Goal: Transaction & Acquisition: Download file/media

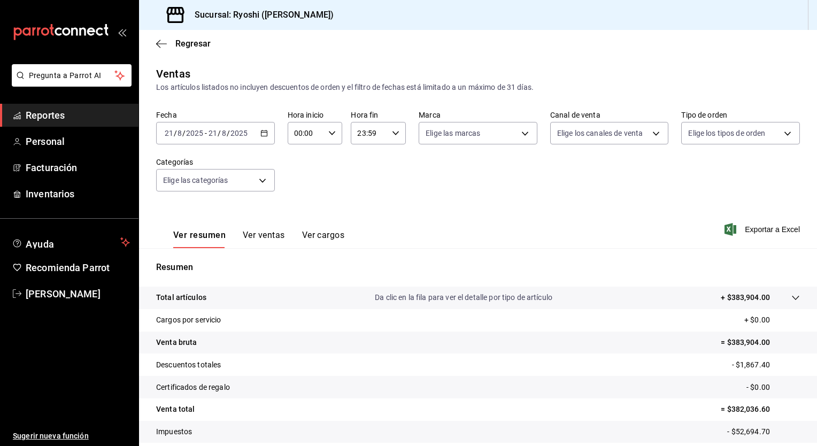
click at [261, 136] on icon "button" at bounding box center [264, 132] width 7 height 7
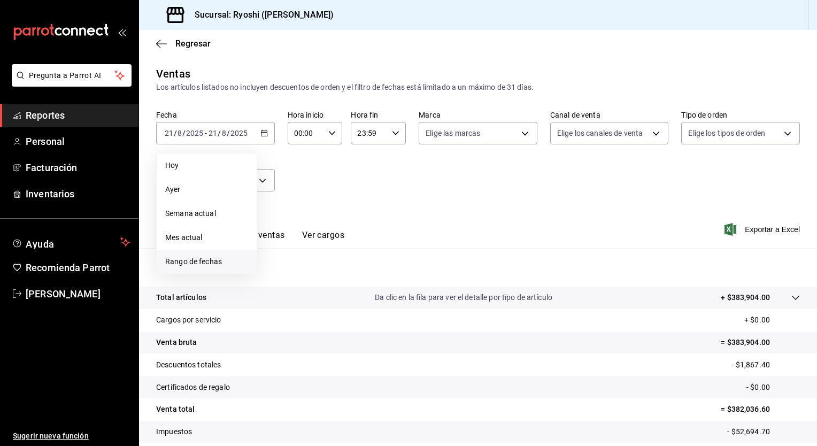
click at [201, 264] on span "Rango de fechas" at bounding box center [206, 261] width 83 height 11
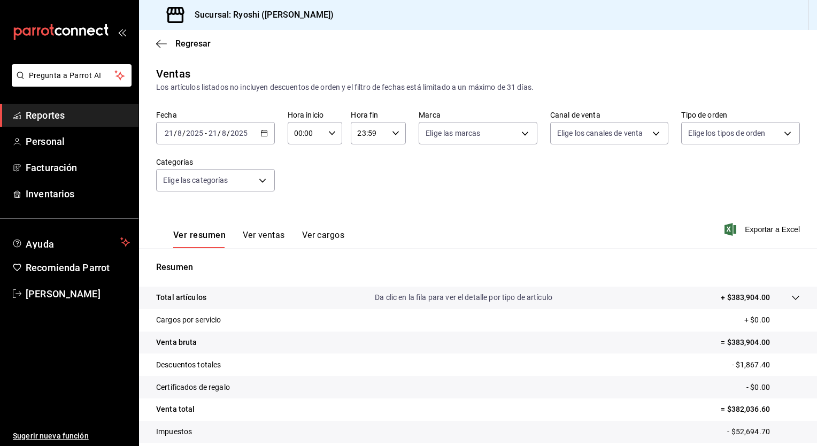
click at [523, 194] on div "Fecha [DATE] [DATE] - [DATE] [DATE] Hora inicio 00:00 Hora inicio Hora fin 23:5…" at bounding box center [478, 157] width 644 height 94
click at [335, 134] on div "00:00 Hora inicio" at bounding box center [315, 133] width 55 height 22
click at [300, 197] on span "05" at bounding box center [300, 197] width 10 height 9
type input "05:00"
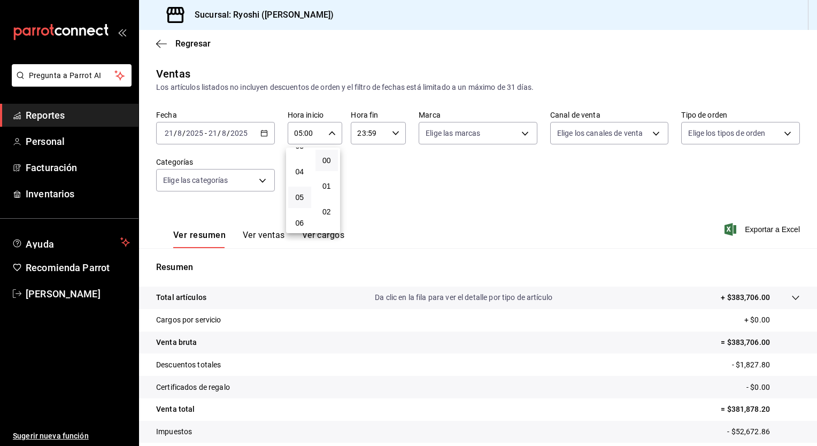
click at [392, 133] on div at bounding box center [408, 223] width 817 height 446
click at [393, 133] on \(Stroke\) "button" at bounding box center [396, 133] width 6 height 4
click at [363, 167] on span "04" at bounding box center [362, 163] width 10 height 9
type input "04:59"
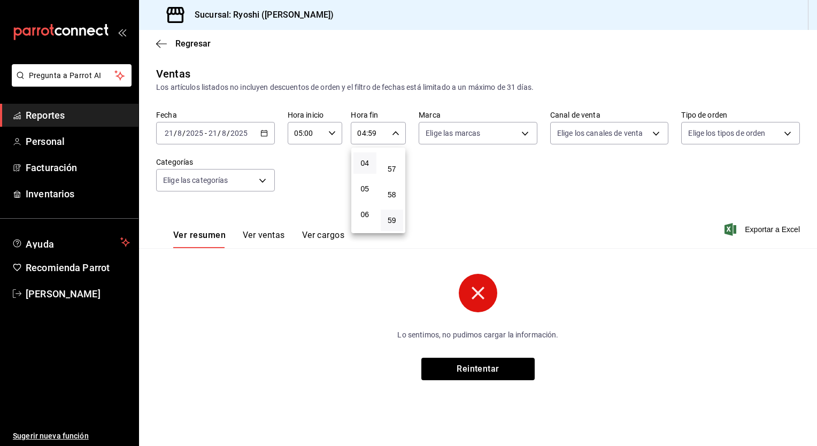
click at [264, 134] on div at bounding box center [408, 223] width 817 height 446
click at [264, 134] on icon "button" at bounding box center [264, 132] width 7 height 7
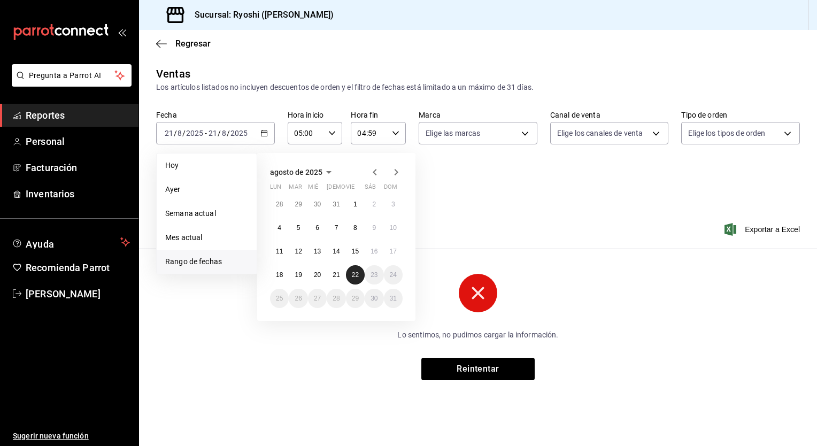
click at [358, 273] on abbr "22" at bounding box center [355, 274] width 7 height 7
click at [335, 275] on abbr "21" at bounding box center [336, 274] width 7 height 7
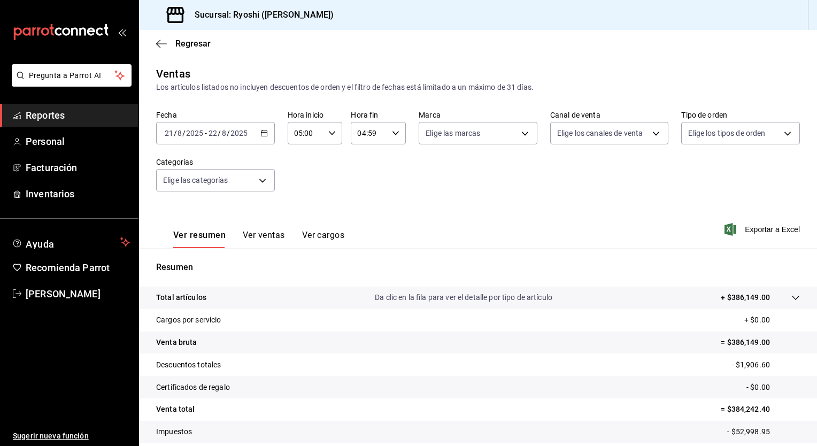
click at [265, 138] on div "[DATE] [DATE] - [DATE] [DATE]" at bounding box center [215, 133] width 119 height 22
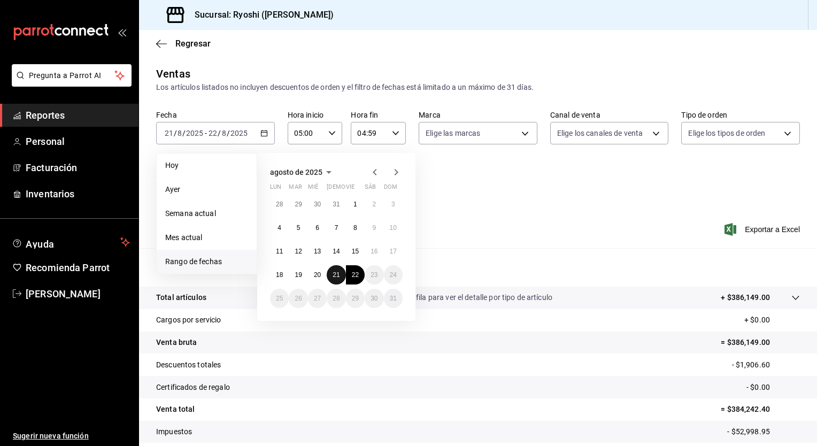
click at [336, 270] on button "21" at bounding box center [336, 274] width 19 height 19
click at [357, 277] on abbr "22" at bounding box center [355, 274] width 7 height 7
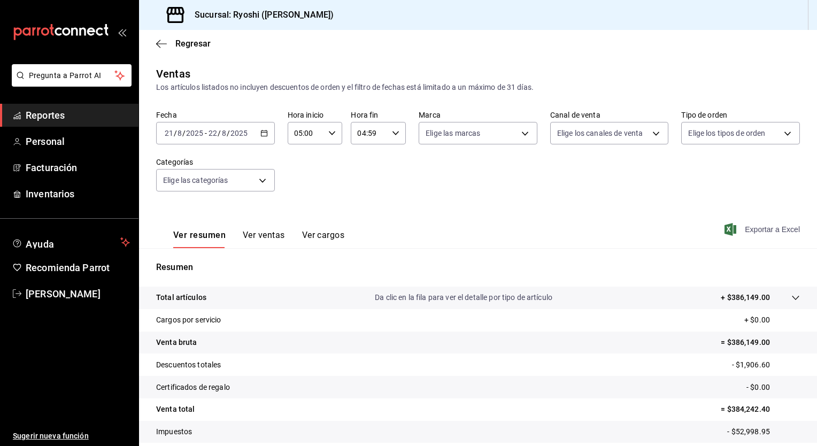
click at [777, 232] on span "Exportar a Excel" at bounding box center [763, 229] width 73 height 13
click at [410, 196] on div "Fecha [DATE] [DATE] - [DATE] [DATE] Hora inicio 05:00 Hora inicio Hora fin 04:5…" at bounding box center [478, 157] width 644 height 94
click at [264, 137] on div "[DATE] [DATE] - [DATE] [DATE]" at bounding box center [215, 133] width 119 height 22
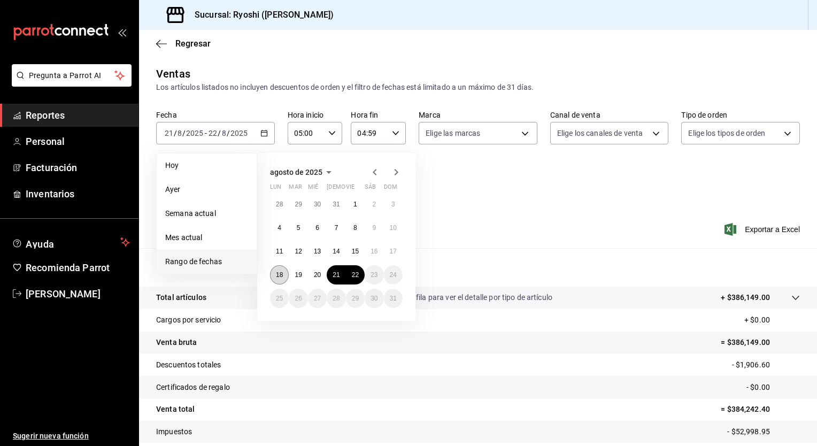
click at [279, 277] on abbr "18" at bounding box center [279, 274] width 7 height 7
click at [296, 274] on abbr "19" at bounding box center [298, 274] width 7 height 7
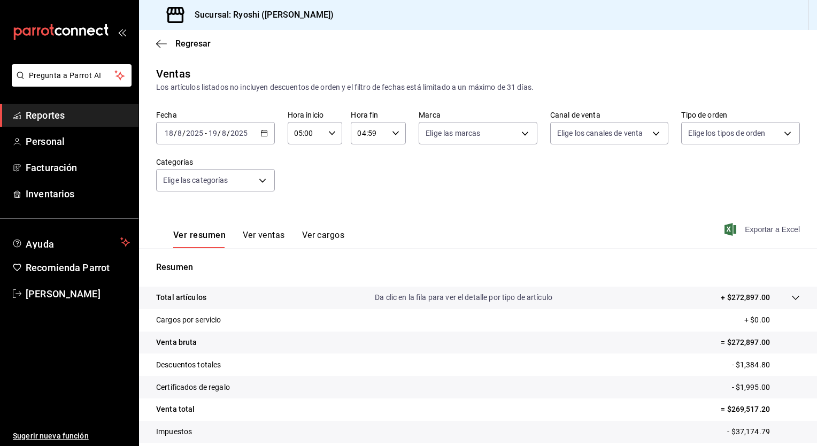
click at [747, 227] on span "Exportar a Excel" at bounding box center [763, 229] width 73 height 13
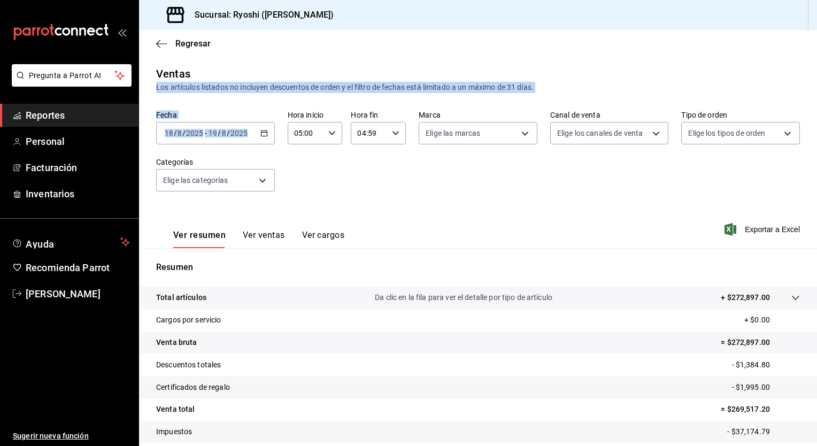
drag, startPoint x: 281, startPoint y: 63, endPoint x: 264, endPoint y: 136, distance: 75.3
click at [264, 136] on main "Regresar Ventas Los artículos listados no incluyen descuentos de orden y el fil…" at bounding box center [478, 271] width 678 height 483
click at [264, 136] on icon "button" at bounding box center [264, 132] width 7 height 7
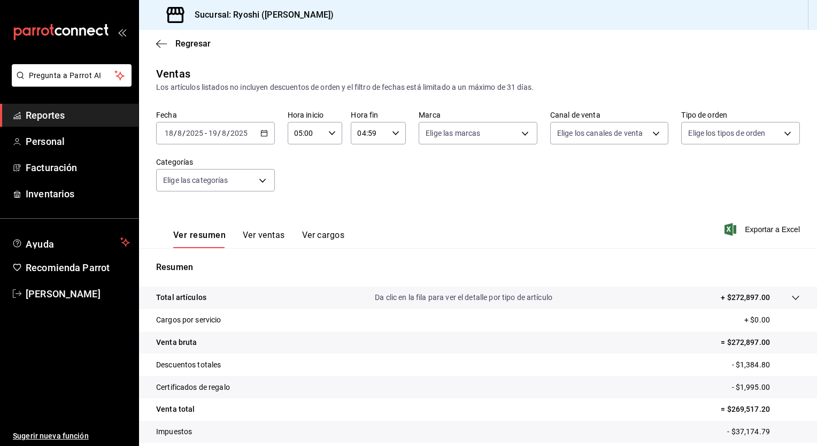
click at [453, 241] on div "Ver resumen Ver ventas Ver cargos Exportar a Excel" at bounding box center [478, 226] width 678 height 44
click at [269, 133] on div "[DATE] [DATE] - [DATE] [DATE]" at bounding box center [215, 133] width 119 height 22
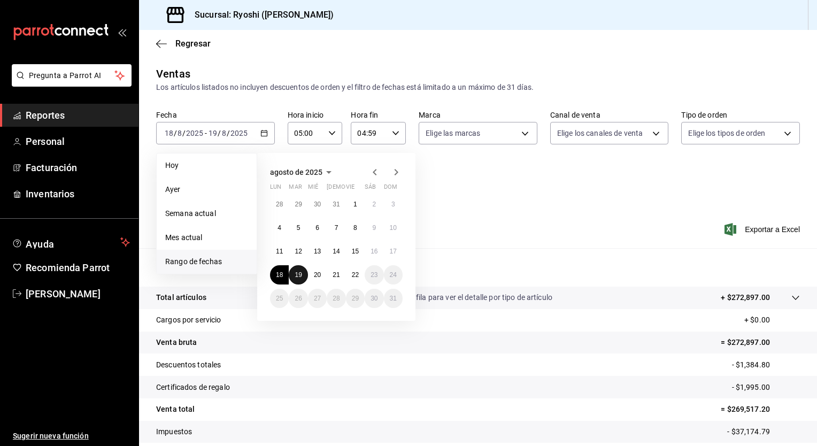
click at [300, 271] on abbr "19" at bounding box center [298, 274] width 7 height 7
click at [318, 273] on abbr "20" at bounding box center [317, 274] width 7 height 7
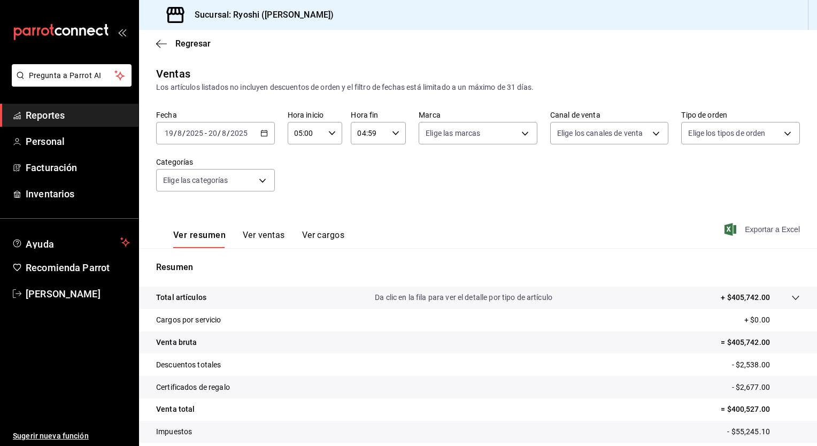
click at [757, 228] on span "Exportar a Excel" at bounding box center [763, 229] width 73 height 13
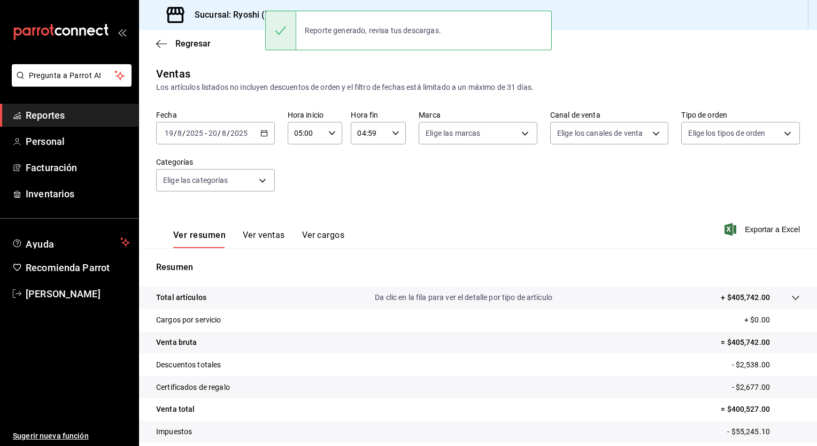
click at [361, 202] on div "Fecha [DATE] [DATE] - [DATE] [DATE] Hora inicio 05:00 Hora inicio Hora fin 04:5…" at bounding box center [478, 157] width 644 height 94
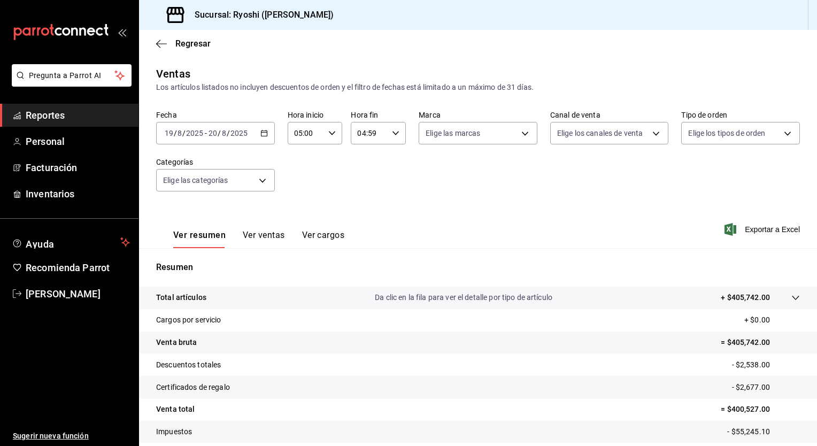
click at [263, 133] on icon "button" at bounding box center [264, 132] width 7 height 7
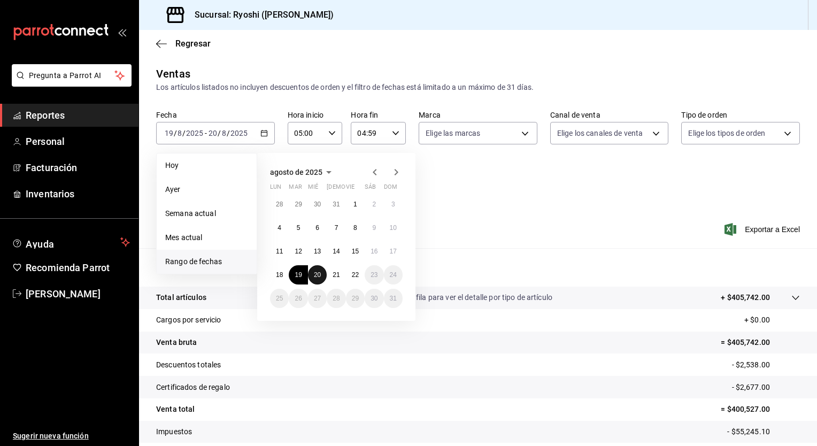
click at [317, 273] on abbr "20" at bounding box center [317, 274] width 7 height 7
click at [338, 274] on abbr "21" at bounding box center [336, 274] width 7 height 7
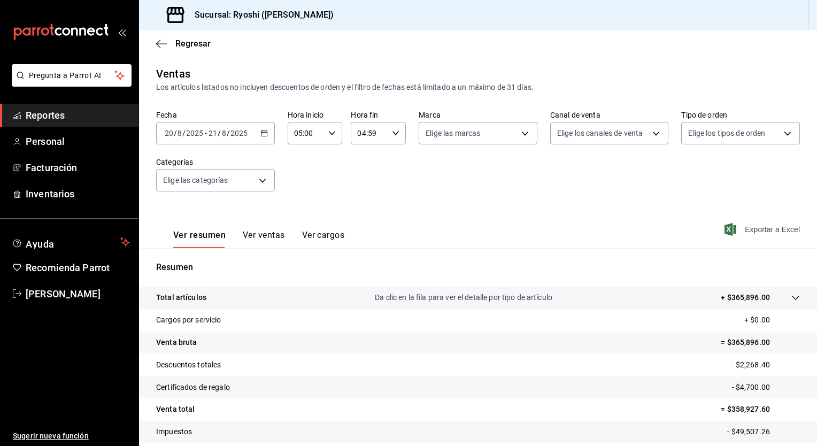
click at [774, 229] on span "Exportar a Excel" at bounding box center [763, 229] width 73 height 13
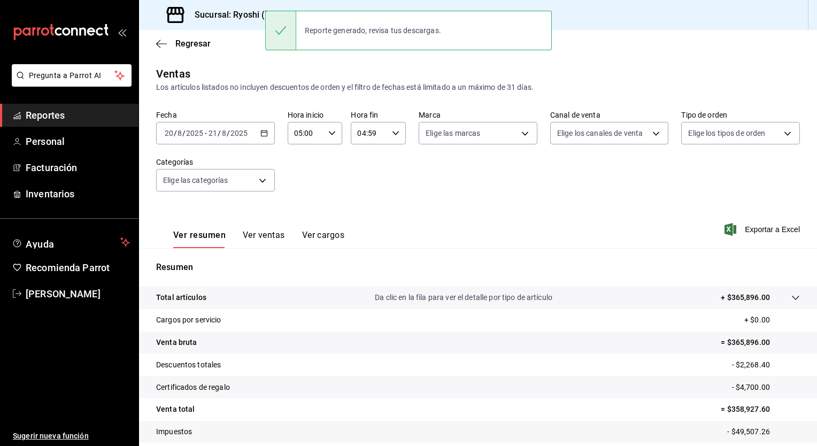
click at [494, 170] on div "Fecha [DATE] [DATE] - [DATE] [DATE] Hora inicio 05:00 Hora inicio Hora fin 04:5…" at bounding box center [478, 157] width 644 height 94
click at [186, 42] on span "Regresar" at bounding box center [192, 44] width 35 height 10
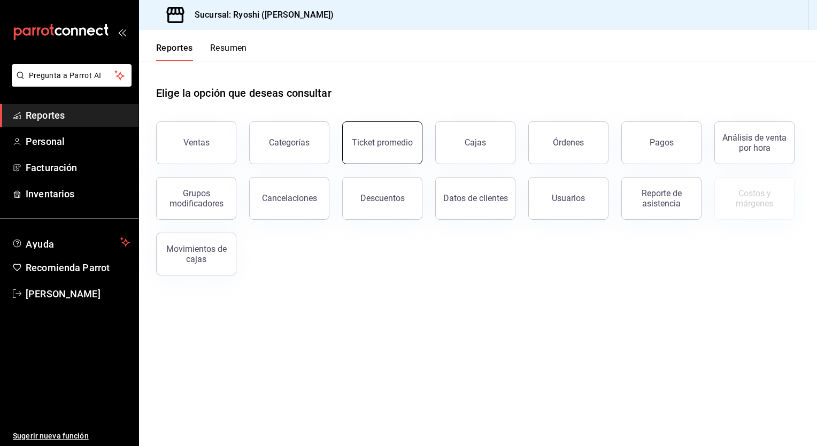
click at [397, 142] on div "Ticket promedio" at bounding box center [382, 142] width 61 height 10
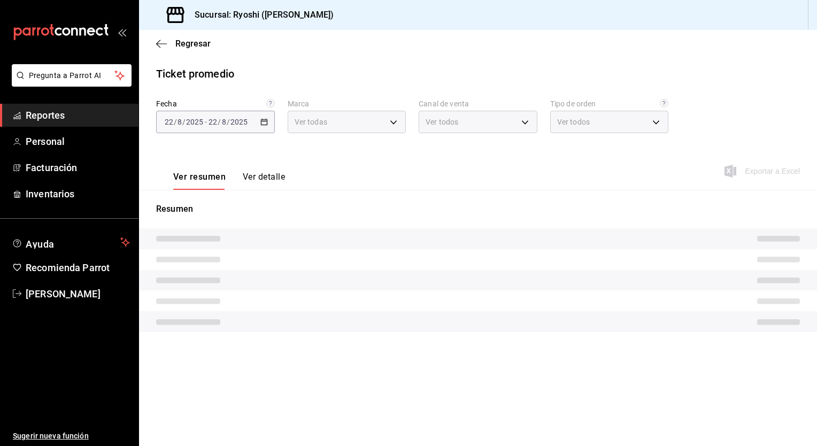
type input "d1ab8890-ddc3-4d94-b14c-d24ccf3ac2d8,70935bef-f50e-476e-afc6-1ed0b0096d1e"
type input "PARROT,UBER_EATS,RAPPI,DIDI_FOOD,ONLINE"
type input "ca4200b4-5e9d-4322-8651-be0491a2d9e7,c45ad00e-cc5b-4214-b3ac-e7019355dedd,EXTER…"
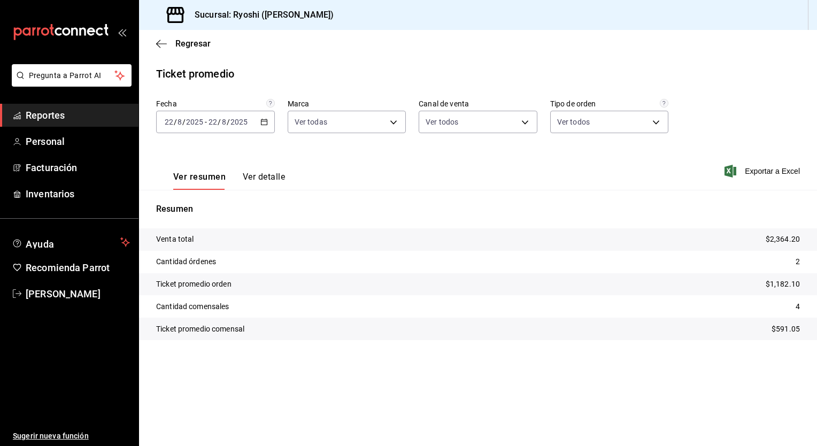
click at [265, 124] on icon "button" at bounding box center [264, 121] width 7 height 7
click at [213, 254] on span "Rango de fechas" at bounding box center [206, 250] width 83 height 11
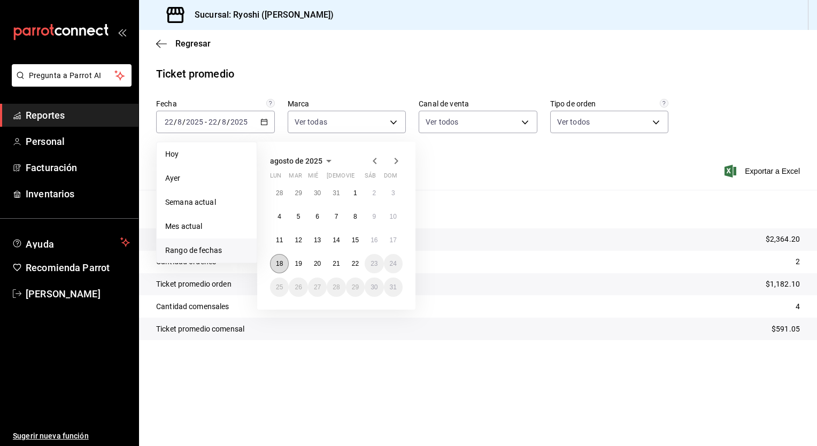
click at [279, 266] on abbr "18" at bounding box center [279, 263] width 7 height 7
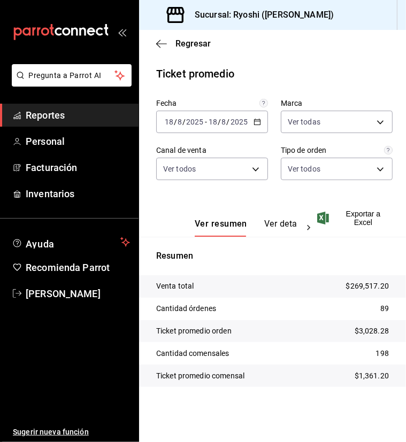
click at [259, 127] on div "[DATE] [DATE] - [DATE] [DATE]" at bounding box center [212, 122] width 112 height 22
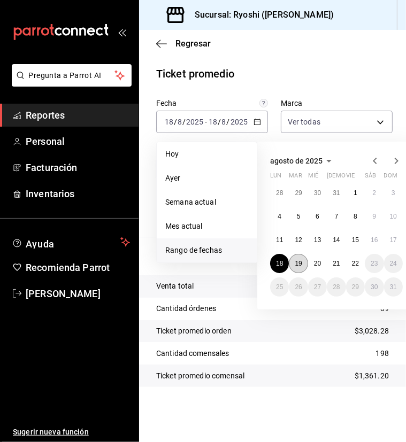
click at [299, 266] on abbr "19" at bounding box center [298, 263] width 7 height 7
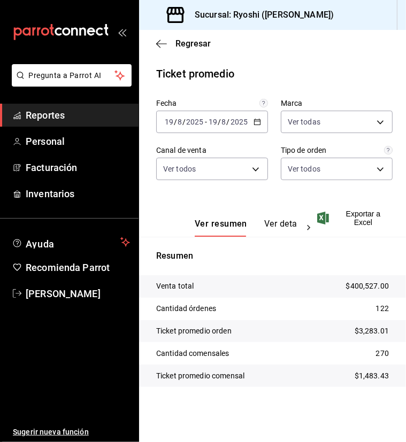
click at [263, 124] on div "[DATE] [DATE] - [DATE] [DATE]" at bounding box center [212, 122] width 112 height 22
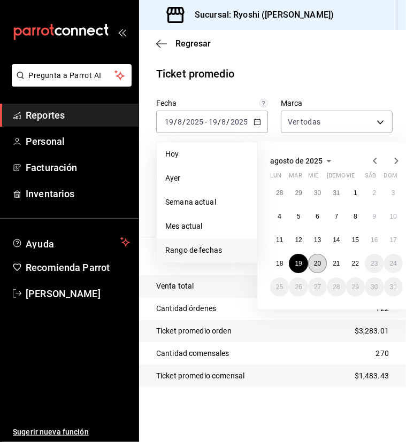
click at [320, 262] on abbr "20" at bounding box center [317, 263] width 7 height 7
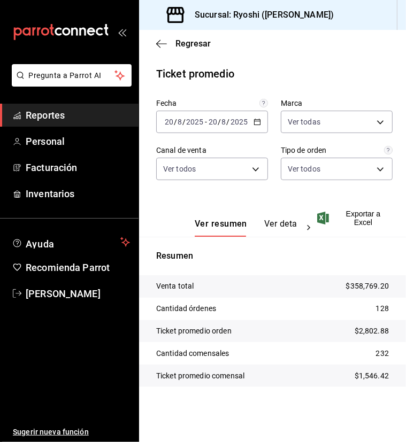
click at [259, 124] on icon "button" at bounding box center [257, 121] width 7 height 7
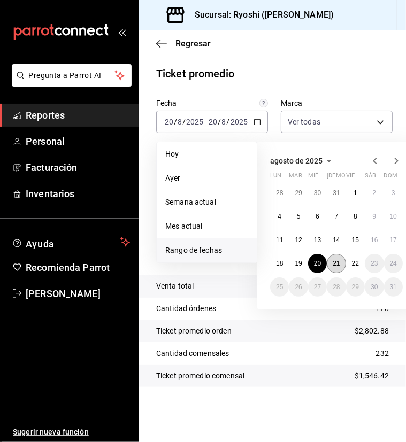
click at [336, 266] on abbr "21" at bounding box center [336, 263] width 7 height 7
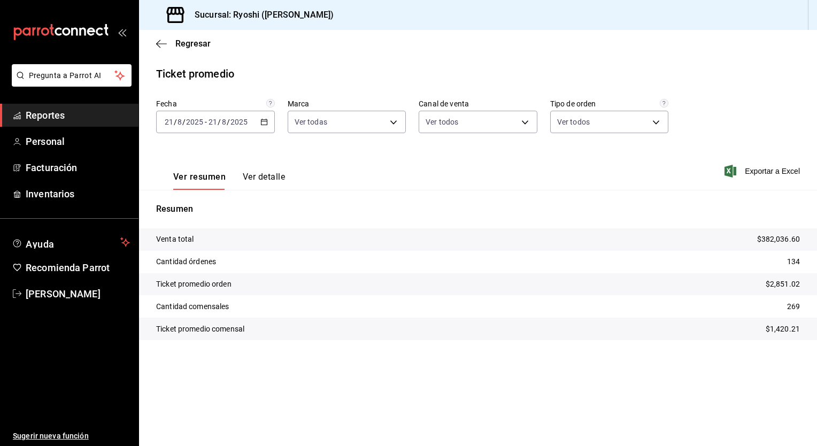
click at [263, 124] on icon "button" at bounding box center [264, 121] width 7 height 7
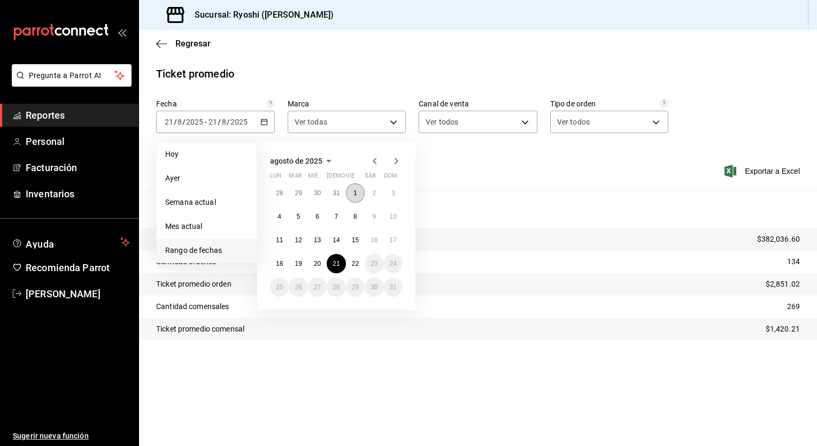
click at [359, 193] on button "1" at bounding box center [355, 192] width 19 height 19
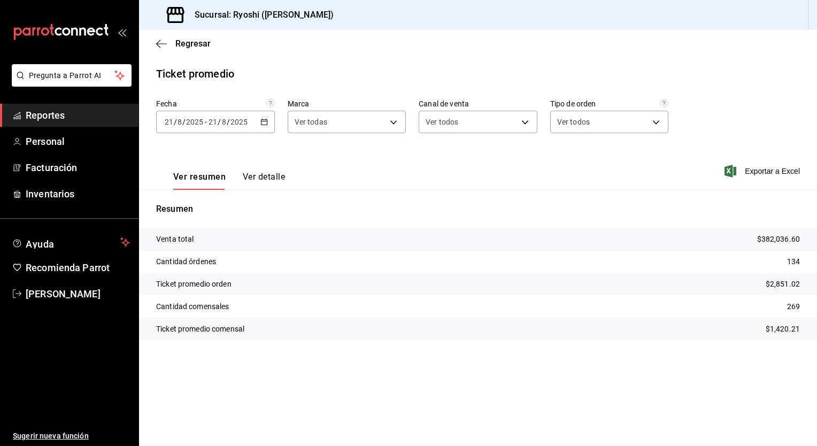
click at [302, 62] on main "Regresar Ticket promedio Fecha [DATE] [DATE] - [DATE] [DATE] Marca Ver todas d1…" at bounding box center [478, 238] width 678 height 416
click at [187, 47] on span "Regresar" at bounding box center [192, 44] width 35 height 10
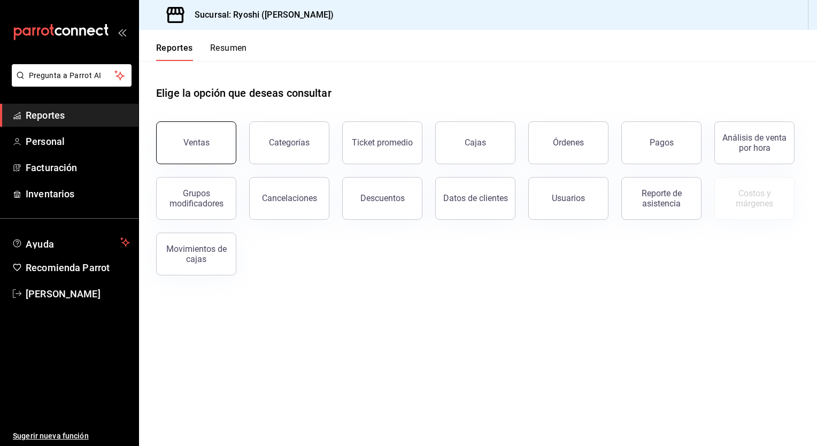
click at [220, 158] on button "Ventas" at bounding box center [196, 142] width 80 height 43
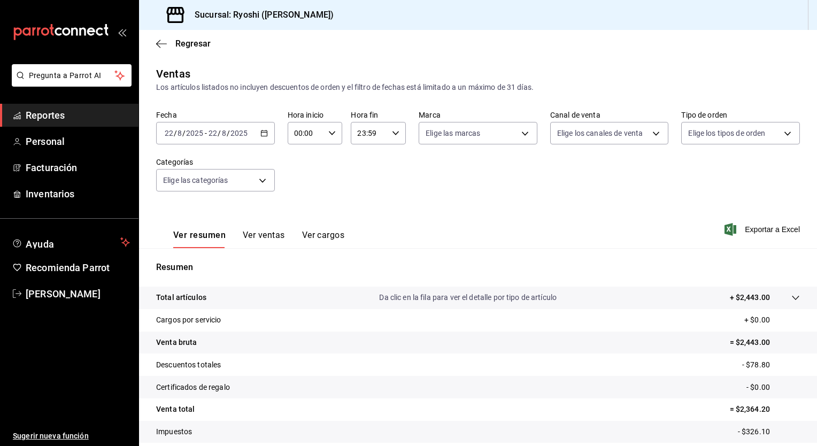
click at [338, 133] on div "00:00 Hora inicio" at bounding box center [315, 133] width 55 height 22
click at [301, 181] on span "05" at bounding box center [300, 177] width 10 height 9
type input "05:00"
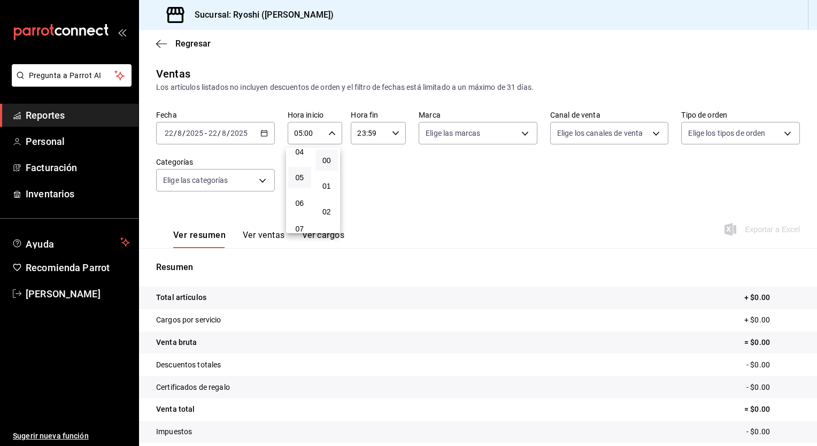
click at [391, 136] on div at bounding box center [408, 223] width 817 height 446
click at [392, 135] on icon "button" at bounding box center [395, 132] width 7 height 7
click at [362, 150] on span "04" at bounding box center [362, 147] width 10 height 9
type input "04:59"
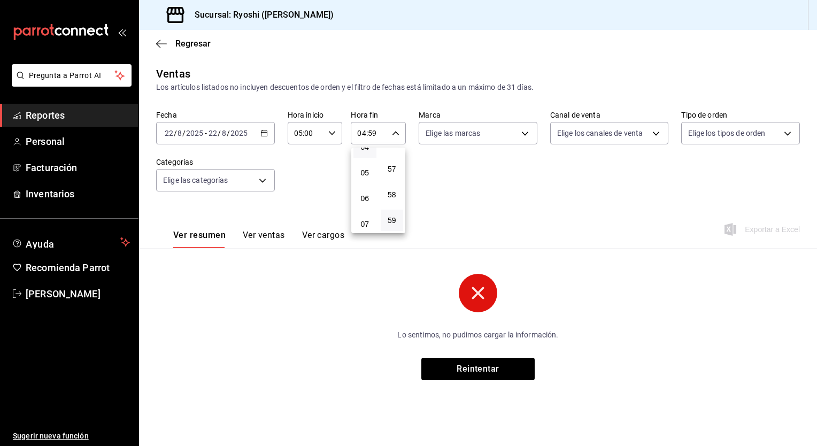
click at [262, 133] on div at bounding box center [408, 223] width 817 height 446
click at [262, 133] on icon "button" at bounding box center [264, 132] width 7 height 7
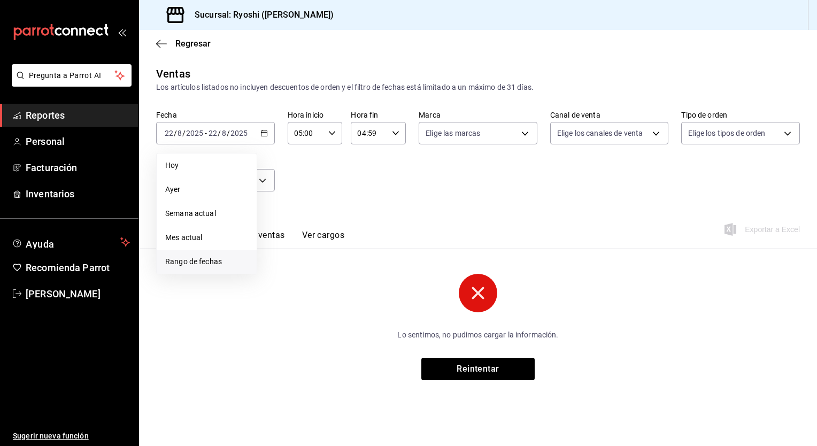
click at [208, 256] on li "Rango de fechas" at bounding box center [207, 262] width 100 height 24
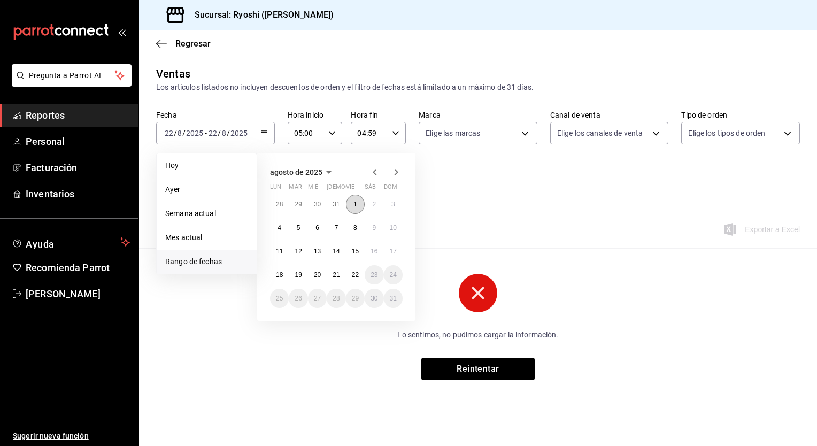
click at [354, 206] on abbr "1" at bounding box center [356, 204] width 4 height 7
click at [359, 278] on button "22" at bounding box center [355, 274] width 19 height 19
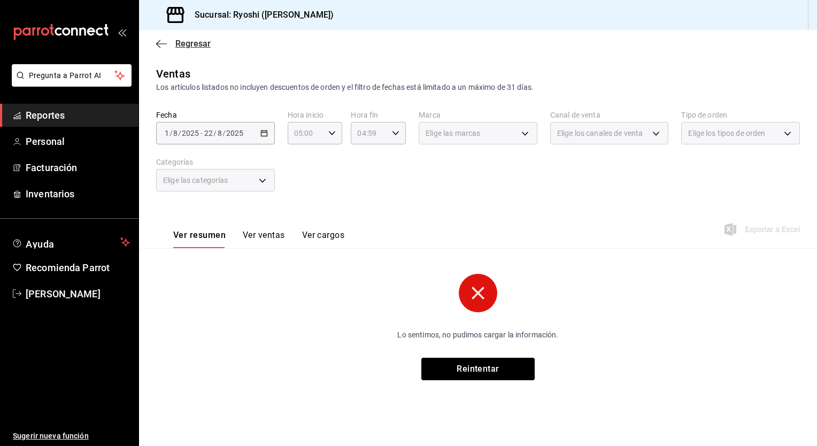
click at [186, 48] on span "Regresar" at bounding box center [192, 44] width 35 height 10
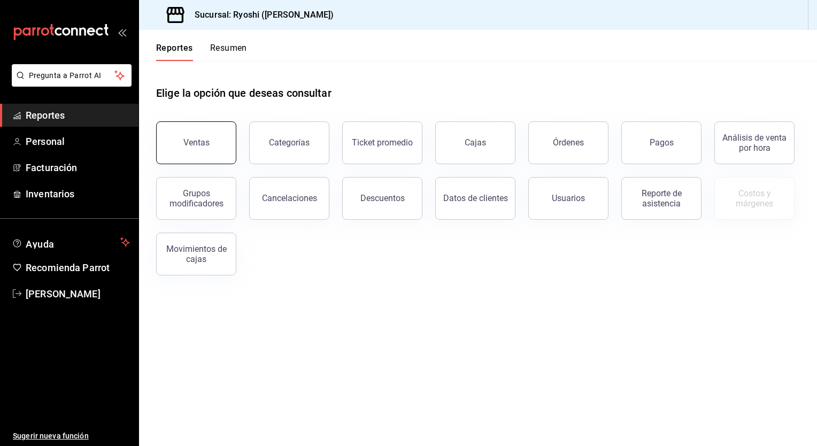
click at [216, 147] on button "Ventas" at bounding box center [196, 142] width 80 height 43
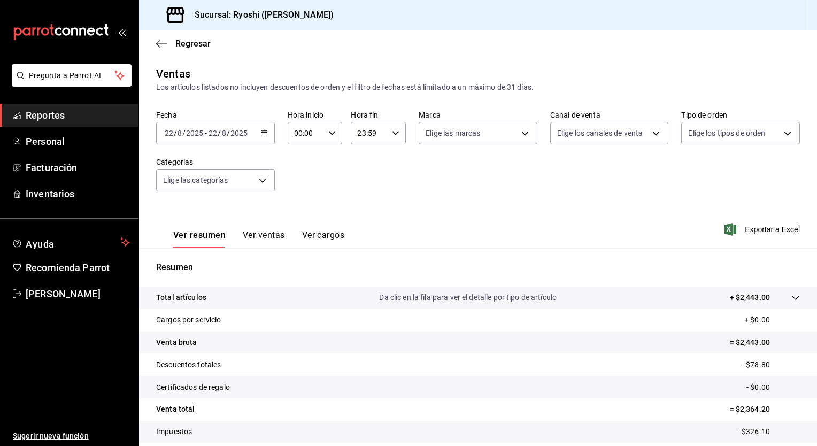
click at [333, 132] on icon "button" at bounding box center [331, 132] width 7 height 7
click at [262, 134] on div at bounding box center [408, 223] width 817 height 446
click at [332, 135] on icon "button" at bounding box center [331, 132] width 7 height 7
click at [301, 188] on button "05" at bounding box center [299, 179] width 23 height 21
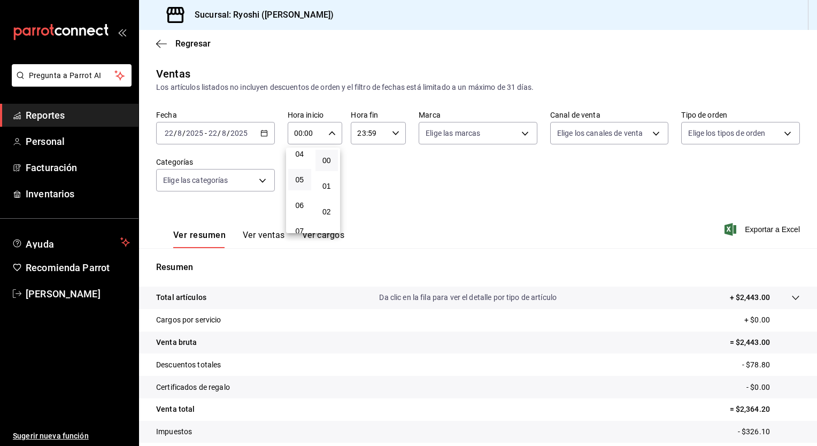
type input "05:00"
click at [392, 134] on div at bounding box center [408, 223] width 817 height 446
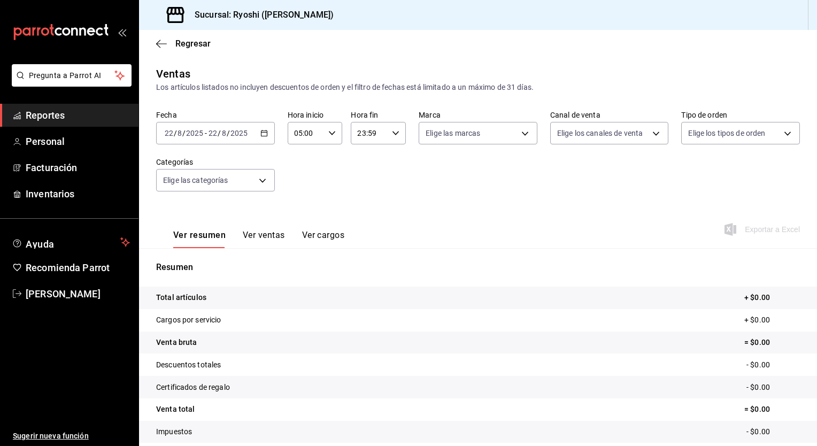
click at [392, 134] on icon "button" at bounding box center [395, 132] width 7 height 7
click at [365, 179] on span "04" at bounding box center [362, 179] width 10 height 9
type input "04:59"
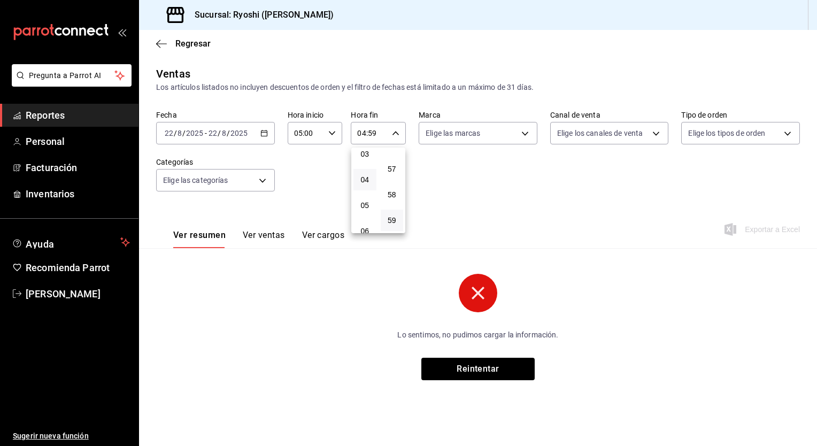
click at [301, 170] on div at bounding box center [408, 223] width 817 height 446
click at [263, 137] on div "[DATE] [DATE] - [DATE] [DATE]" at bounding box center [215, 133] width 119 height 22
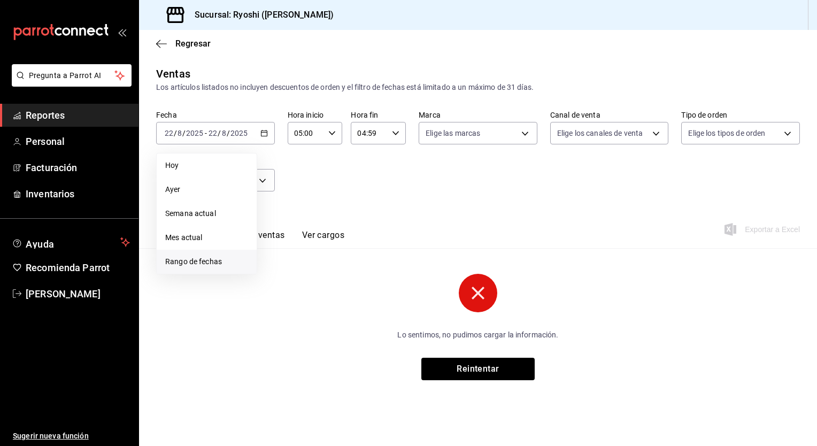
click at [205, 264] on span "Rango de fechas" at bounding box center [206, 261] width 83 height 11
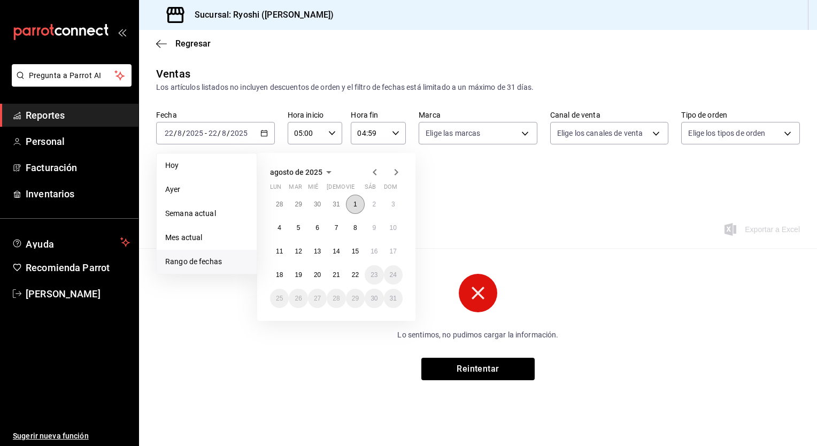
click at [356, 206] on abbr "1" at bounding box center [356, 204] width 4 height 7
click at [356, 275] on abbr "22" at bounding box center [355, 274] width 7 height 7
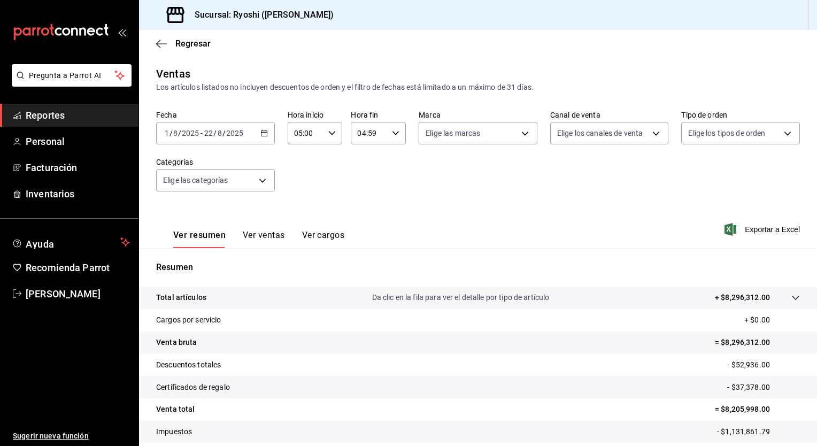
click at [439, 182] on div "Fecha [DATE] [DATE] - [DATE] [DATE] Hora inicio 05:00 Hora inicio Hora fin 04:5…" at bounding box center [478, 157] width 644 height 94
